Goal: Complete application form

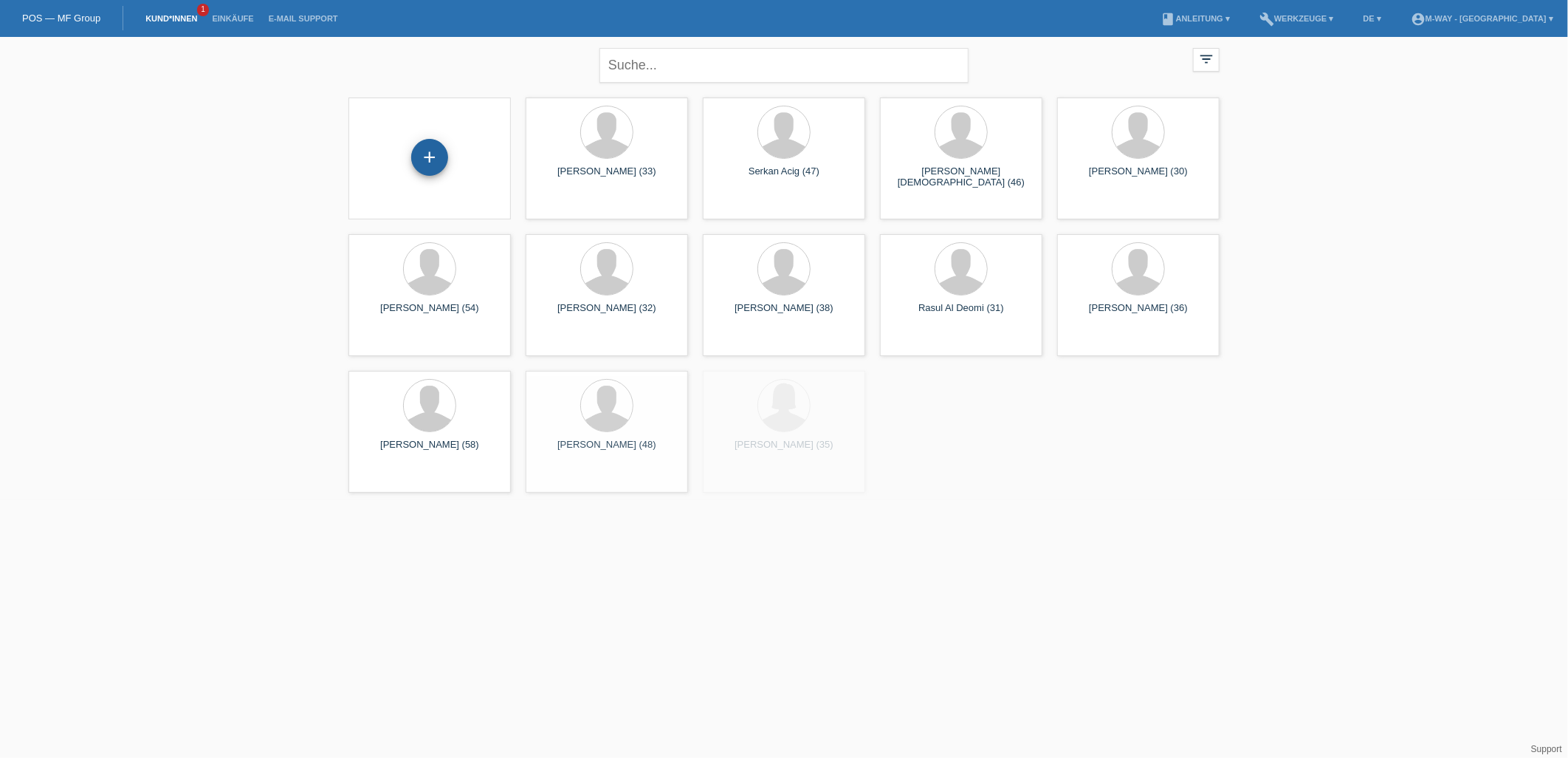
click at [440, 156] on div "+" at bounding box center [430, 157] width 37 height 37
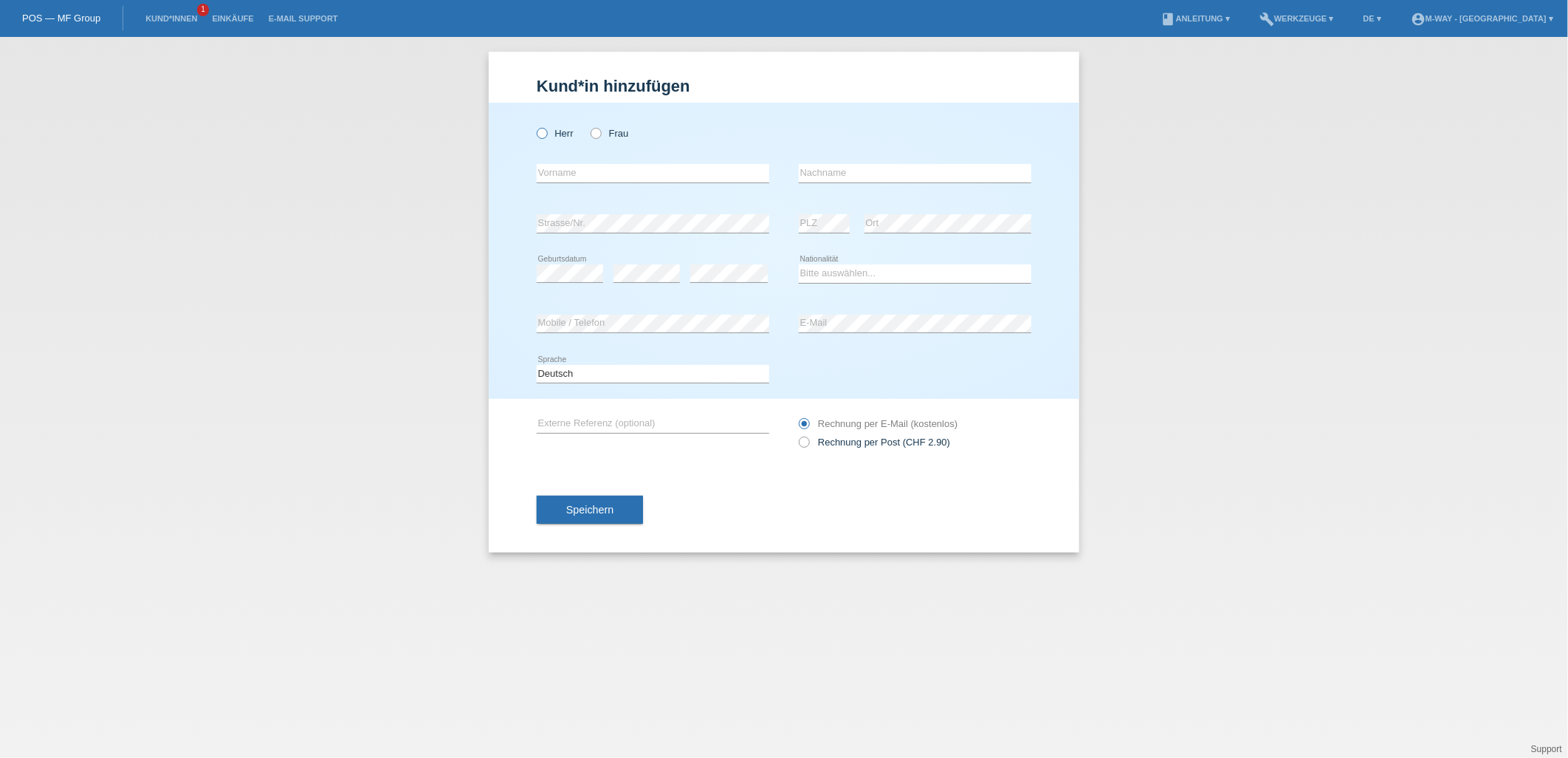
click at [535, 126] on icon at bounding box center [535, 126] width 0 height 0
click at [543, 134] on input "Herr" at bounding box center [541, 132] width 9 height 9
radio input "true"
click at [574, 174] on input "text" at bounding box center [652, 173] width 232 height 18
type input "e"
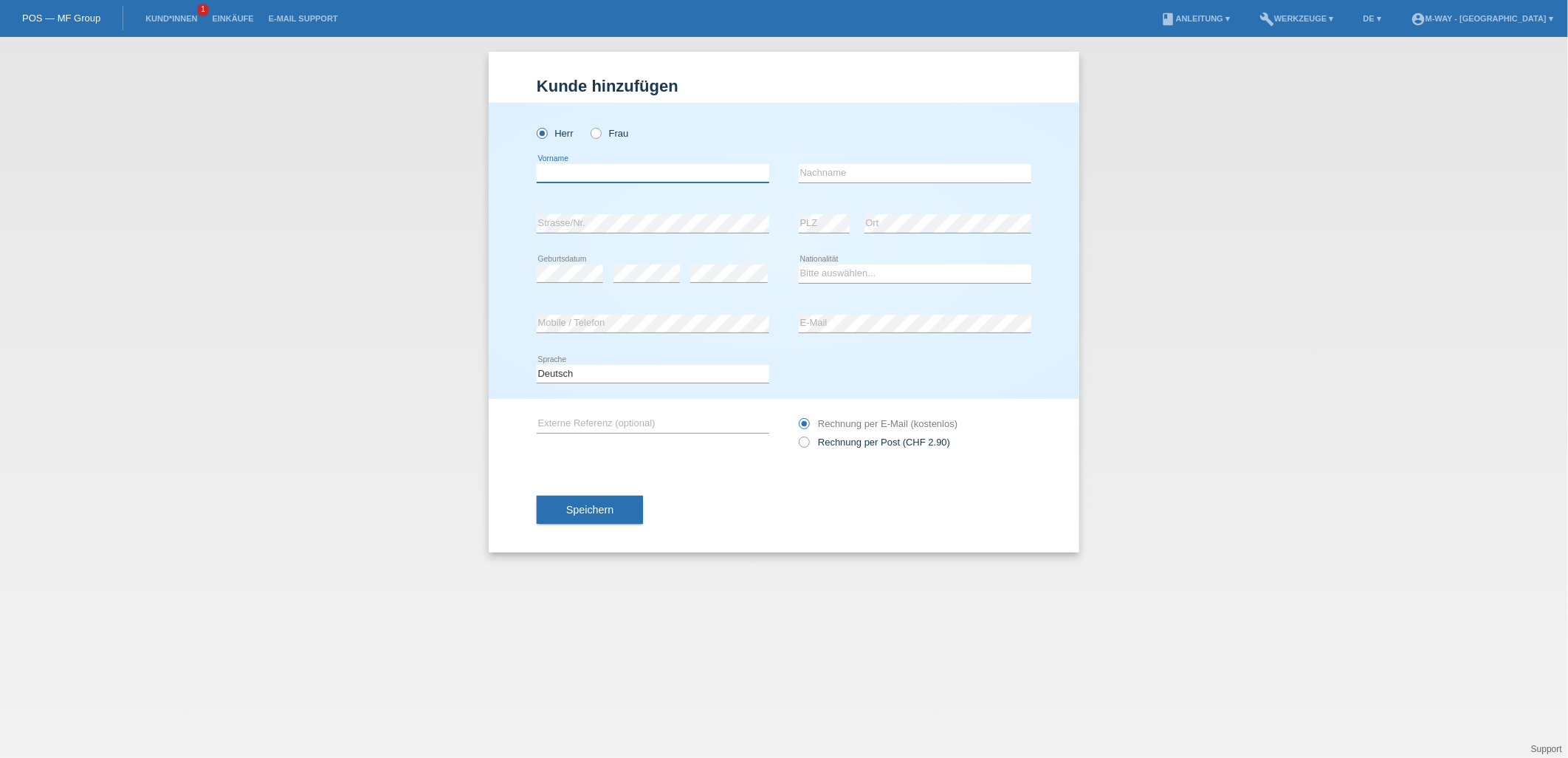
type input "e"
type input "edisson"
click at [886, 167] on input "text" at bounding box center [915, 173] width 232 height 18
type input "valdez"
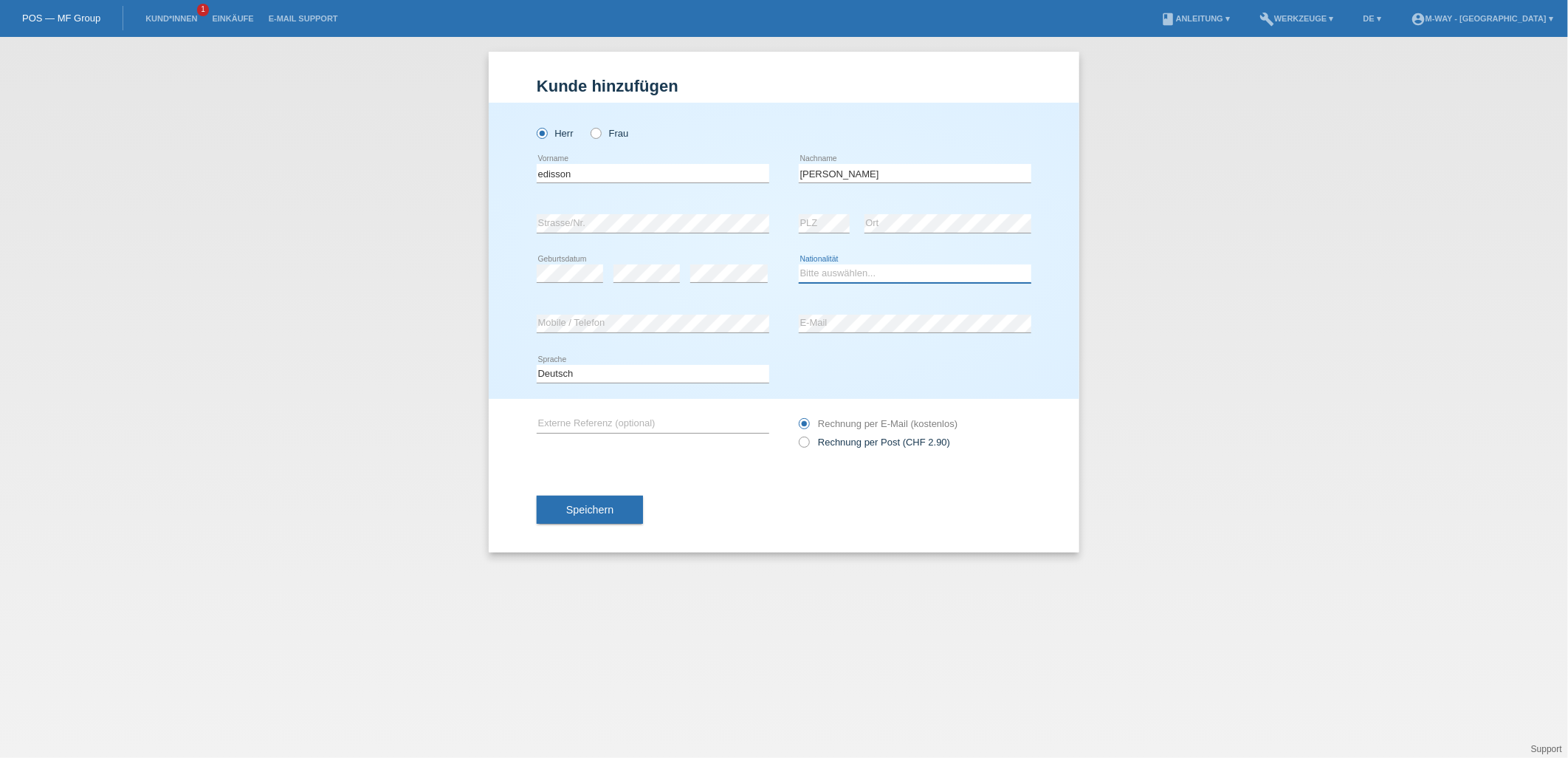
click at [845, 276] on select "Bitte auswählen... Schweiz Deutschland Liechtenstein Österreich ------------ Af…" at bounding box center [915, 273] width 232 height 17
select select "DO"
click at [799, 265] on select "Bitte auswählen... Schweiz Deutschland Liechtenstein Österreich ------------ Af…" at bounding box center [915, 273] width 232 height 17
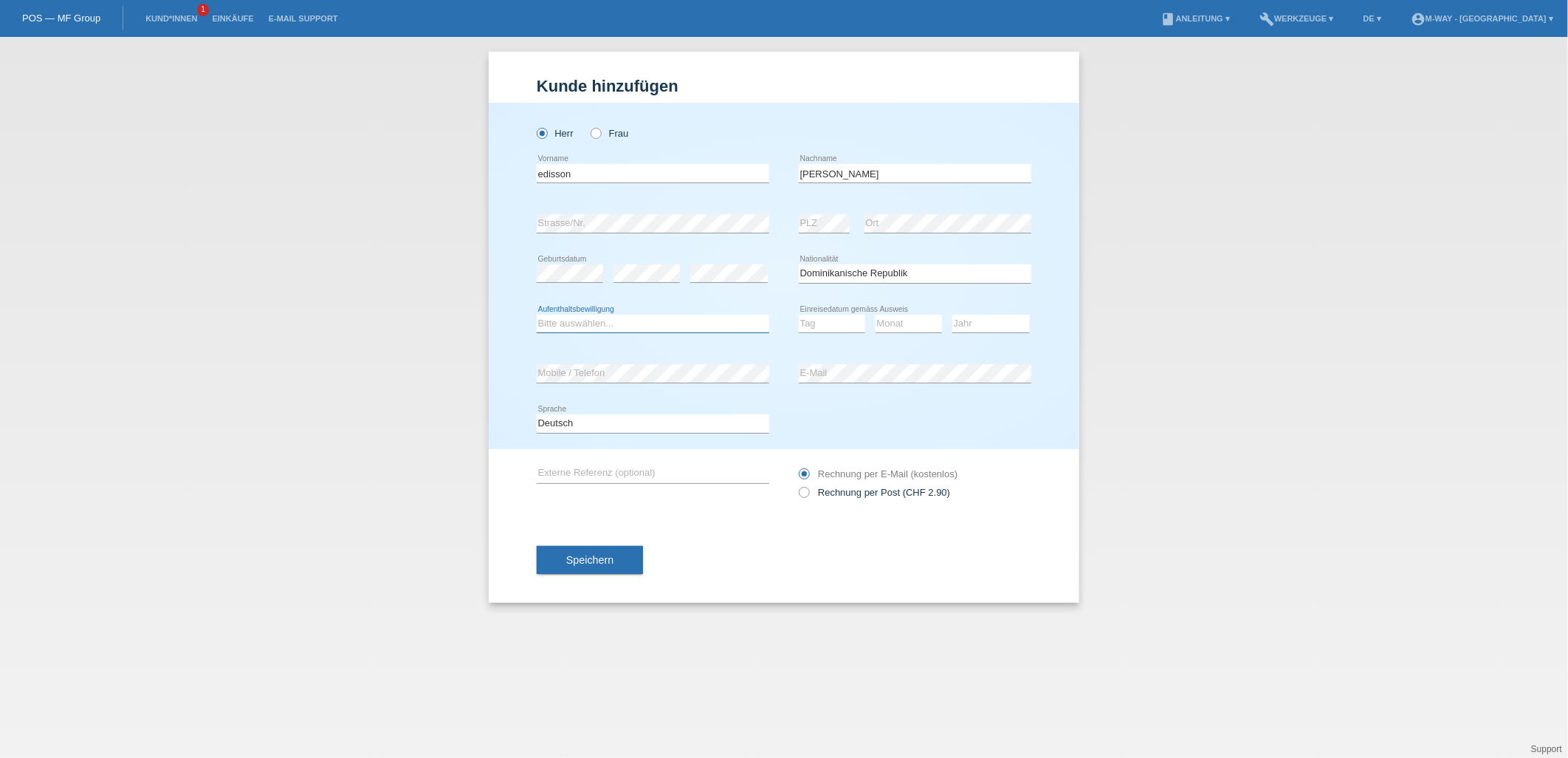
click at [585, 326] on select "Bitte auswählen... C B B - Flüchtlingsstatus Andere" at bounding box center [652, 322] width 232 height 17
select select "C"
click at [536, 314] on select "Bitte auswählen... C B B - Flüchtlingsstatus Andere" at bounding box center [652, 322] width 232 height 17
click at [822, 322] on select "Tag 01 02 03 04 05 06 07 08 09 10 11" at bounding box center [832, 322] width 66 height 17
click at [845, 330] on select "Tag 01 02 03 04 05 06 07 08 09 10 11" at bounding box center [832, 322] width 66 height 17
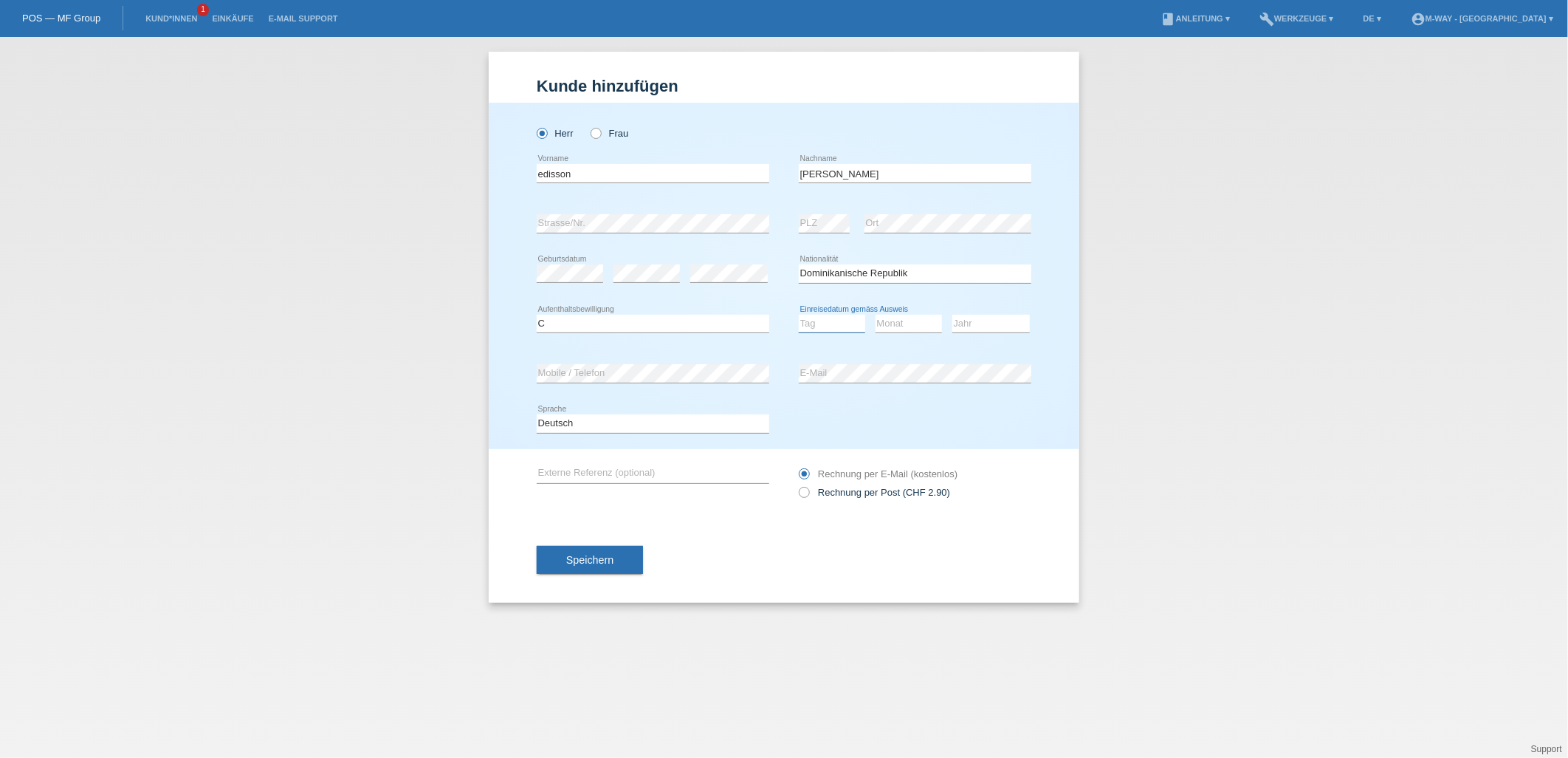
select select "29"
click at [799, 314] on select "Tag 01 02 03 04 05 06 07 08 09 10 11" at bounding box center [832, 322] width 66 height 17
click at [894, 322] on select "Monat 01 02 03 04 05 06 07 08 09 10 11" at bounding box center [908, 322] width 66 height 17
select select "09"
click at [875, 314] on select "Monat 01 02 03 04 05 06 07 08 09 10 11" at bounding box center [908, 322] width 66 height 17
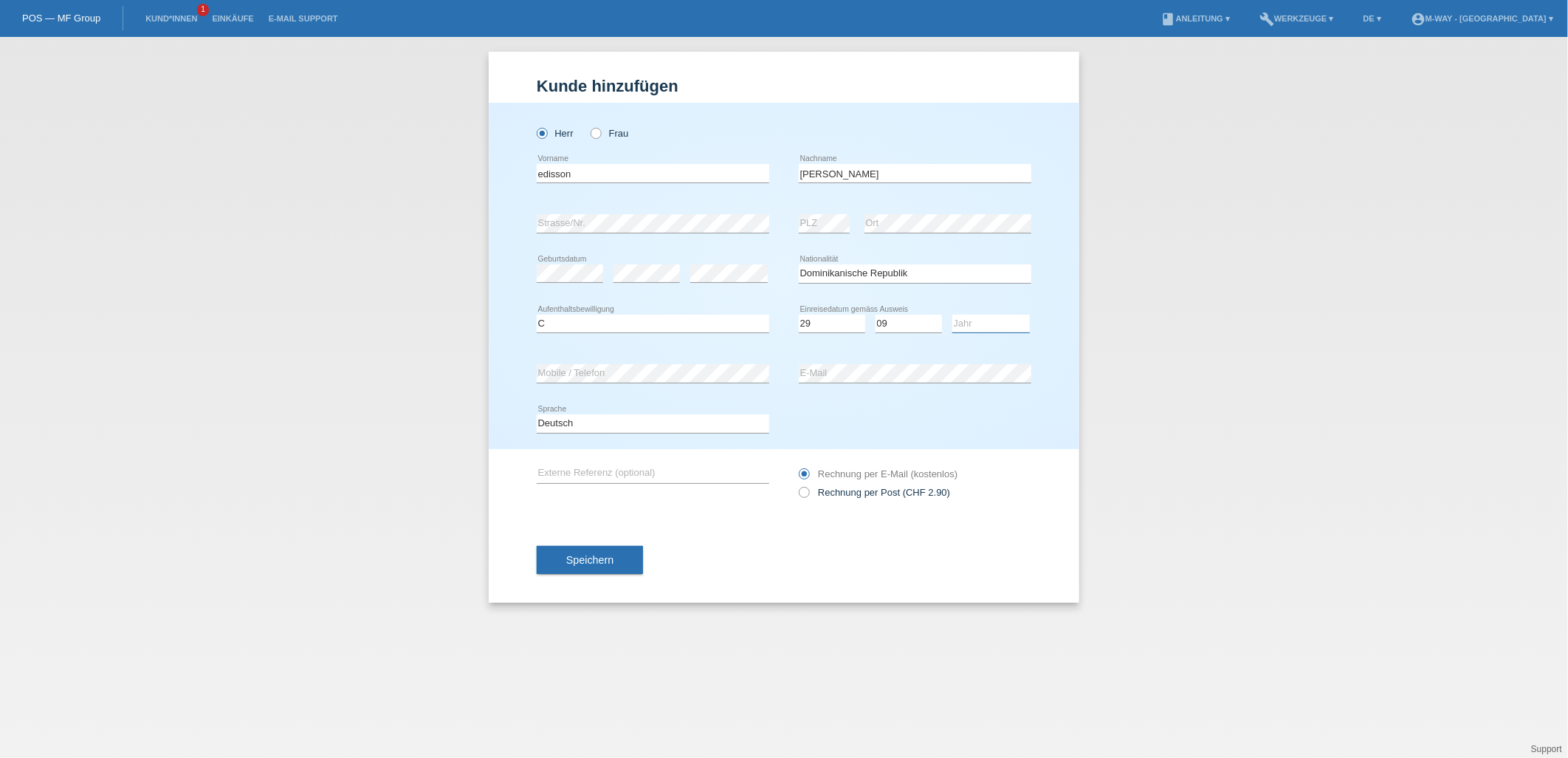
click at [976, 325] on select "Jahr 2025 2024 2023 2022 2021 2020 2019 2018 2017 2016 2015 2014 2013 2012 2011…" at bounding box center [991, 322] width 77 height 17
select select "2015"
click at [953, 314] on select "Jahr 2025 2024 2023 2022 2021 2020 2019 2018 2017 2016 2015 2014 2013 2012 2011…" at bounding box center [991, 322] width 77 height 17
click at [542, 175] on input "edisson" at bounding box center [652, 173] width 232 height 18
type input "Edisson"
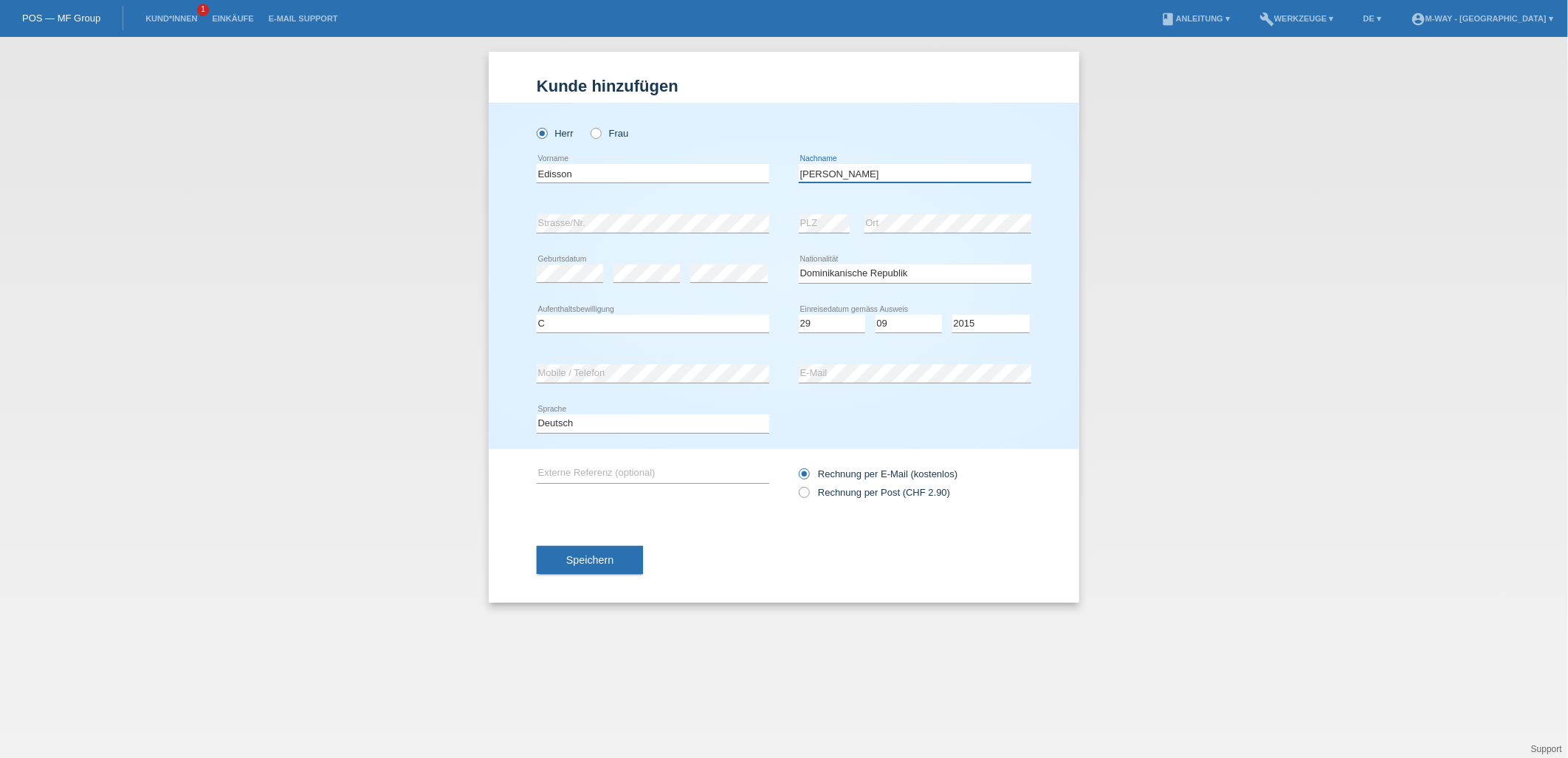
click at [807, 173] on input "valdez" at bounding box center [915, 173] width 232 height 18
type input "[PERSON_NAME]"
click at [601, 551] on button "Speichern" at bounding box center [590, 560] width 107 height 28
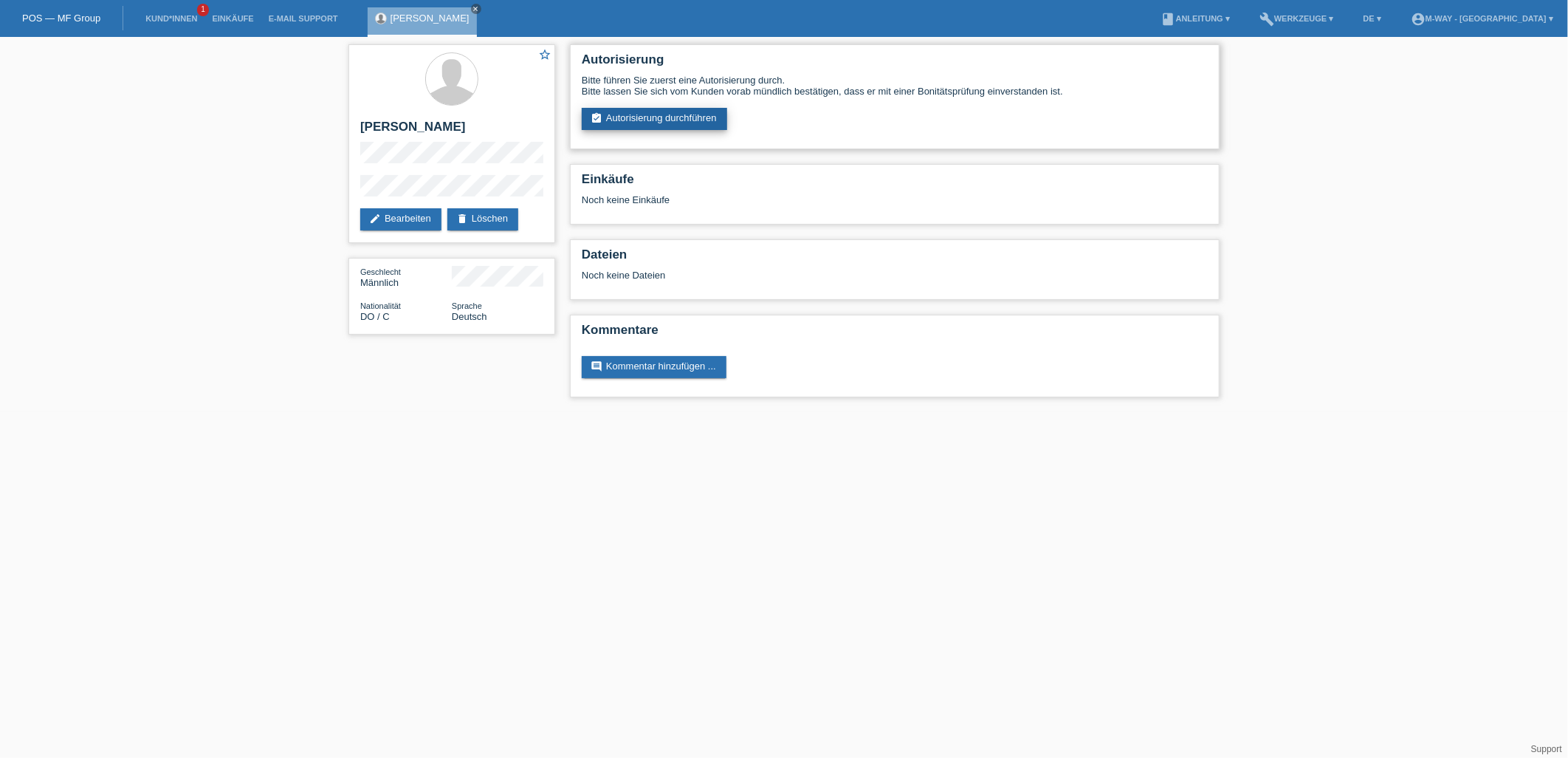
click at [682, 113] on link "assignment_turned_in Autorisierung durchführen" at bounding box center [654, 119] width 145 height 22
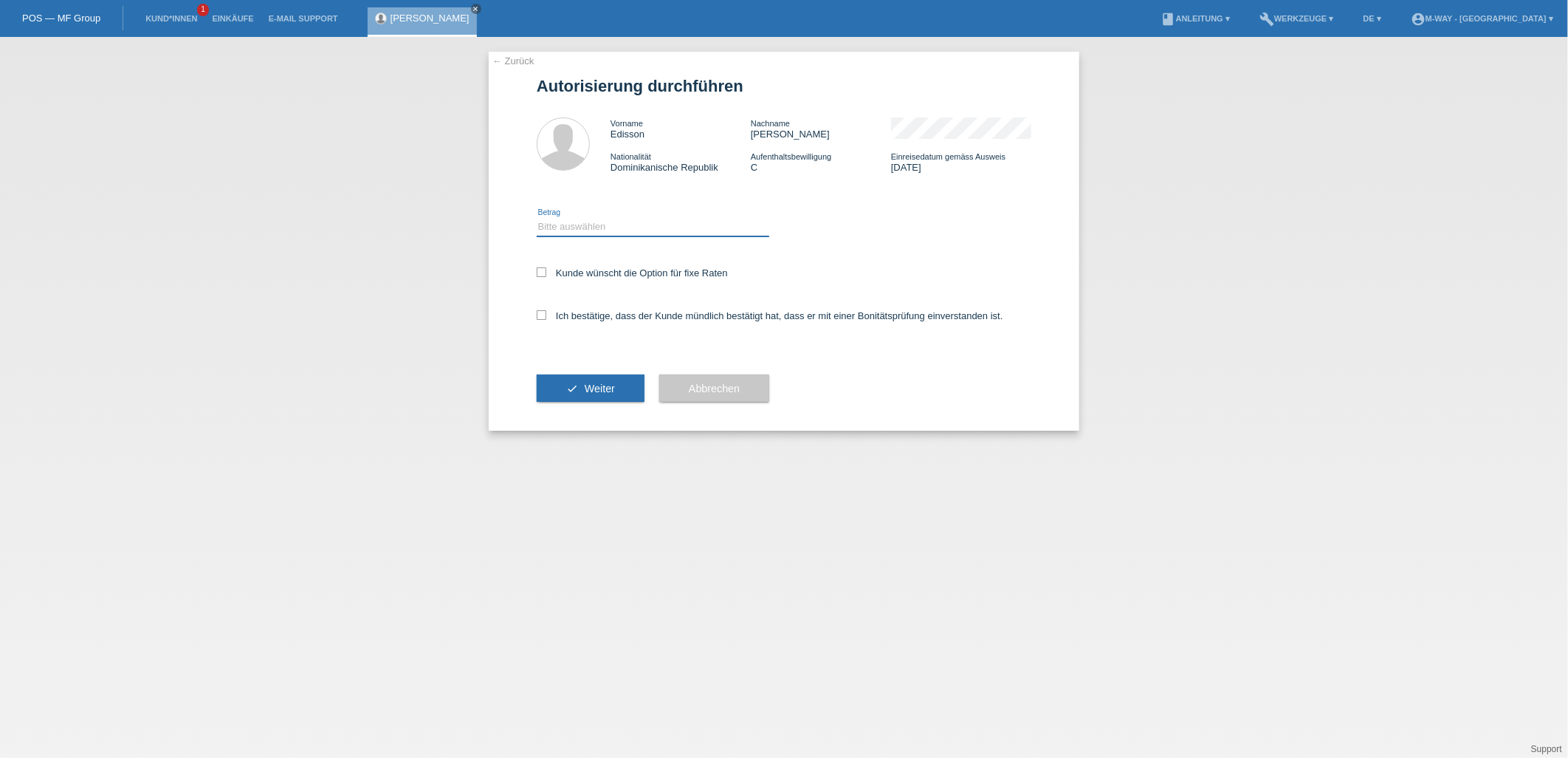
click at [564, 221] on select "Bitte auswählen CHF 1.00 - CHF 499.00 CHF 500.00 - CHF 1'999.00 CHF 2'000.00 - …" at bounding box center [652, 226] width 232 height 17
select select "2"
click at [536, 218] on select "Bitte auswählen CHF 1.00 - CHF 499.00 CHF 500.00 - CHF 1'999.00 CHF 2'000.00 - …" at bounding box center [652, 226] width 232 height 17
click at [547, 271] on icon at bounding box center [541, 272] width 9 height 9
click at [547, 271] on input "Kunde wünscht die Option für fixe Raten" at bounding box center [541, 272] width 9 height 9
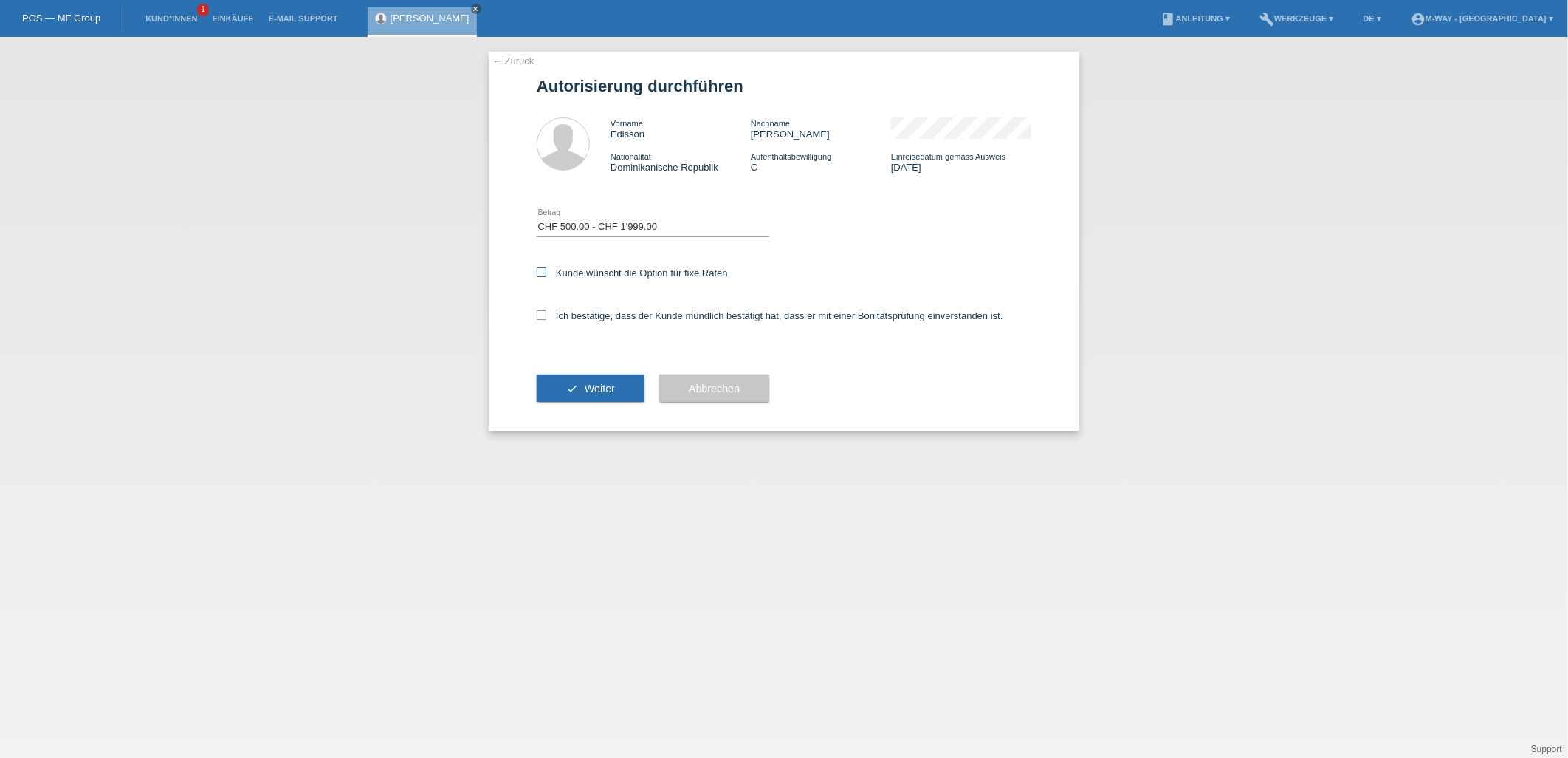
checkbox input "true"
click at [544, 314] on icon at bounding box center [541, 315] width 9 height 9
click at [544, 314] on input "Ich bestätige, dass der Kunde mündlich bestätigt hat, dass er mit einer Bonität…" at bounding box center [541, 315] width 9 height 9
checkbox input "true"
click at [598, 389] on span "Weiter" at bounding box center [600, 388] width 30 height 12
